Goal: Find contact information: Find contact information

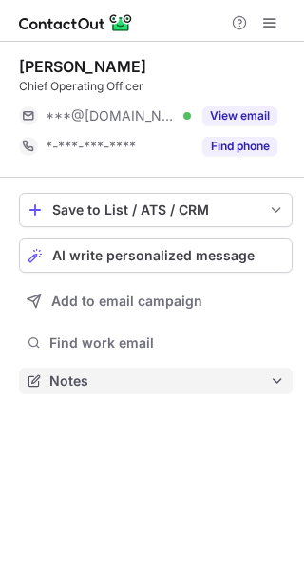
scroll to position [10, 10]
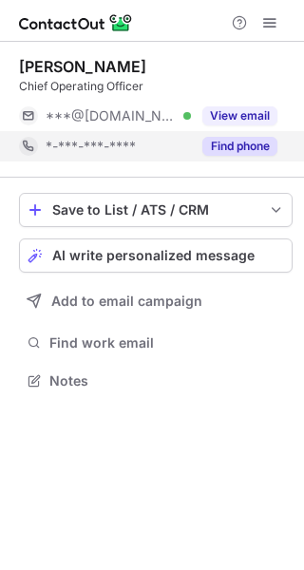
click at [241, 155] on button "Find phone" at bounding box center [239, 146] width 75 height 19
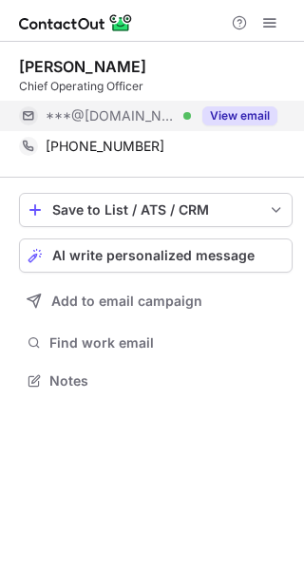
click at [241, 113] on button "View email" at bounding box center [239, 115] width 75 height 19
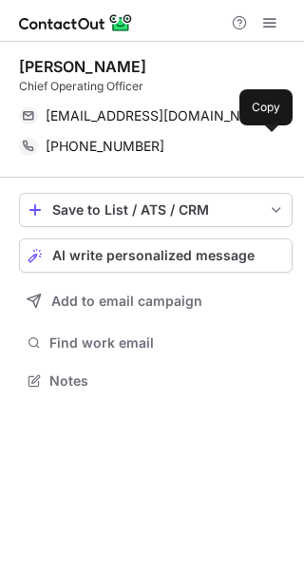
scroll to position [367, 304]
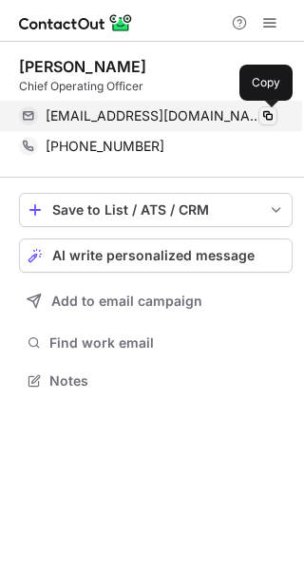
click at [266, 114] on span at bounding box center [267, 115] width 15 height 15
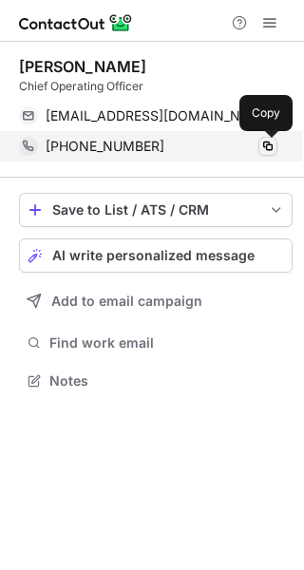
click at [260, 142] on span at bounding box center [267, 146] width 15 height 15
